Goal: Task Accomplishment & Management: Use online tool/utility

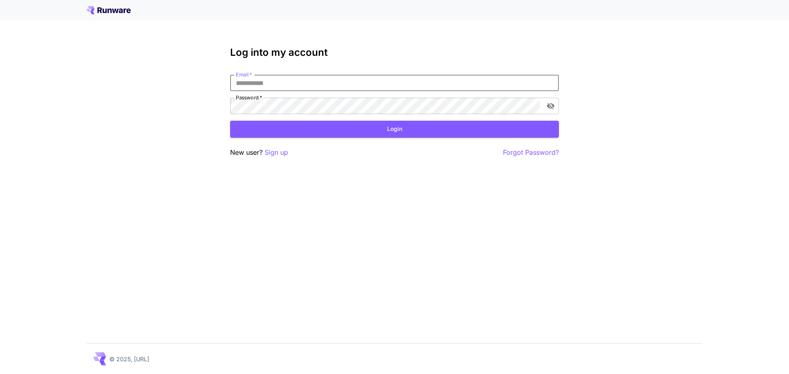
click at [317, 86] on input "Email   *" at bounding box center [394, 83] width 329 height 16
type input "**********"
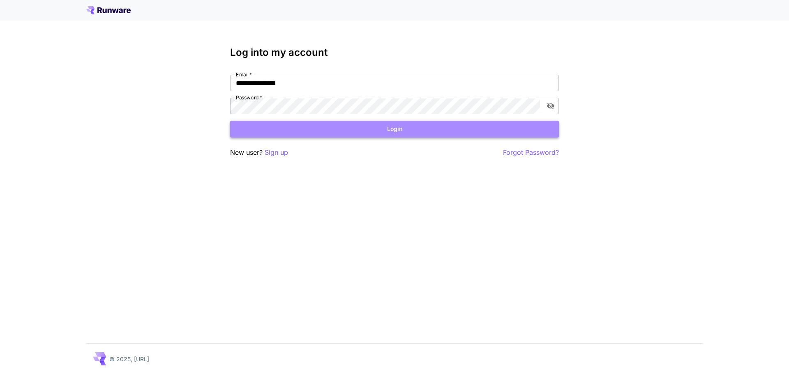
click at [382, 129] on button "Login" at bounding box center [394, 129] width 329 height 17
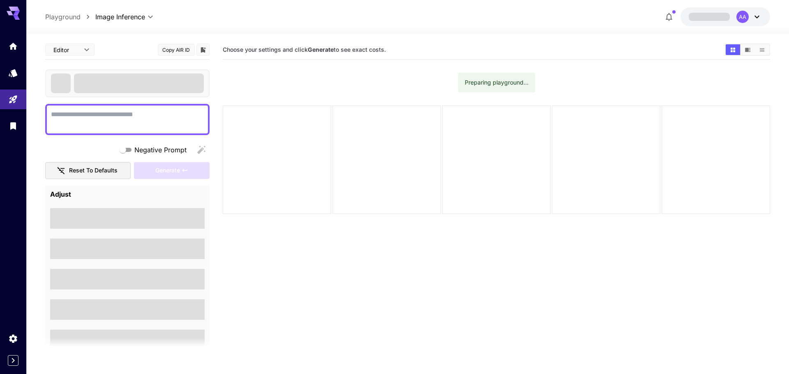
type textarea "**********"
